Goal: Task Accomplishment & Management: Use online tool/utility

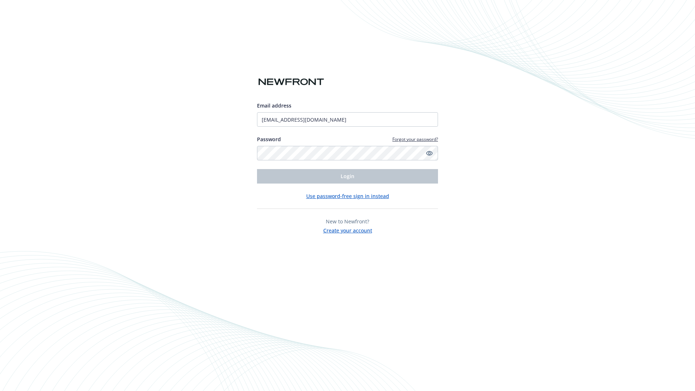
type input "[EMAIL_ADDRESS][DOMAIN_NAME]"
click at [347, 176] on span "Login" at bounding box center [347, 176] width 14 height 7
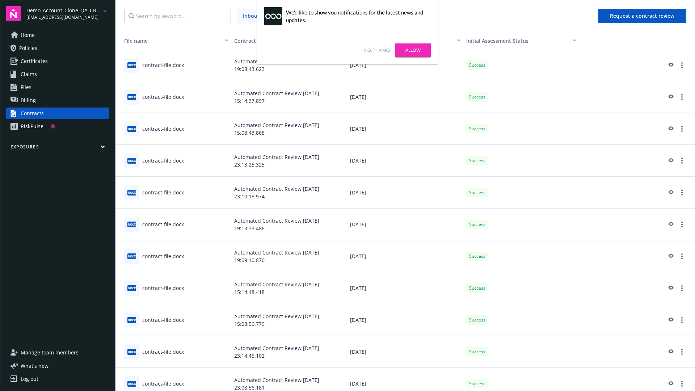
click at [377, 50] on link "No, thanks" at bounding box center [377, 50] width 26 height 7
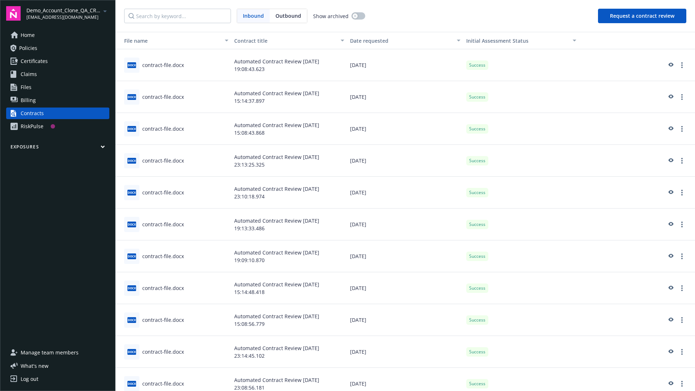
click at [642, 16] on button "Request a contract review" at bounding box center [642, 16] width 88 height 14
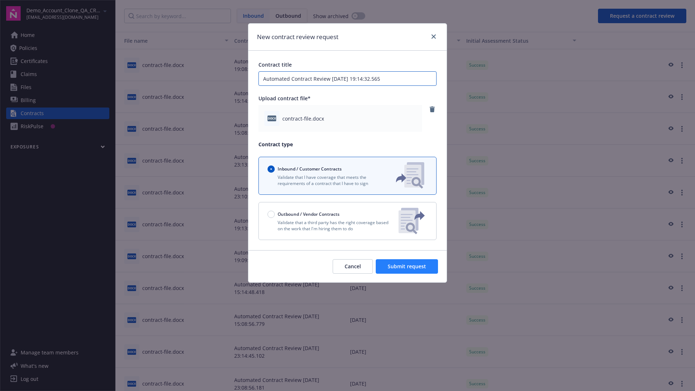
type input "Automated Contract Review [DATE] 19:14:32.565"
click at [407, 266] on span "Submit request" at bounding box center [406, 266] width 38 height 7
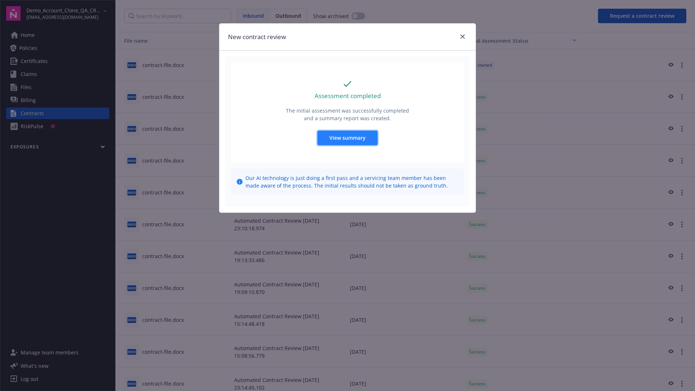
click at [347, 137] on span "View summary" at bounding box center [347, 137] width 36 height 7
